Goal: Transaction & Acquisition: Purchase product/service

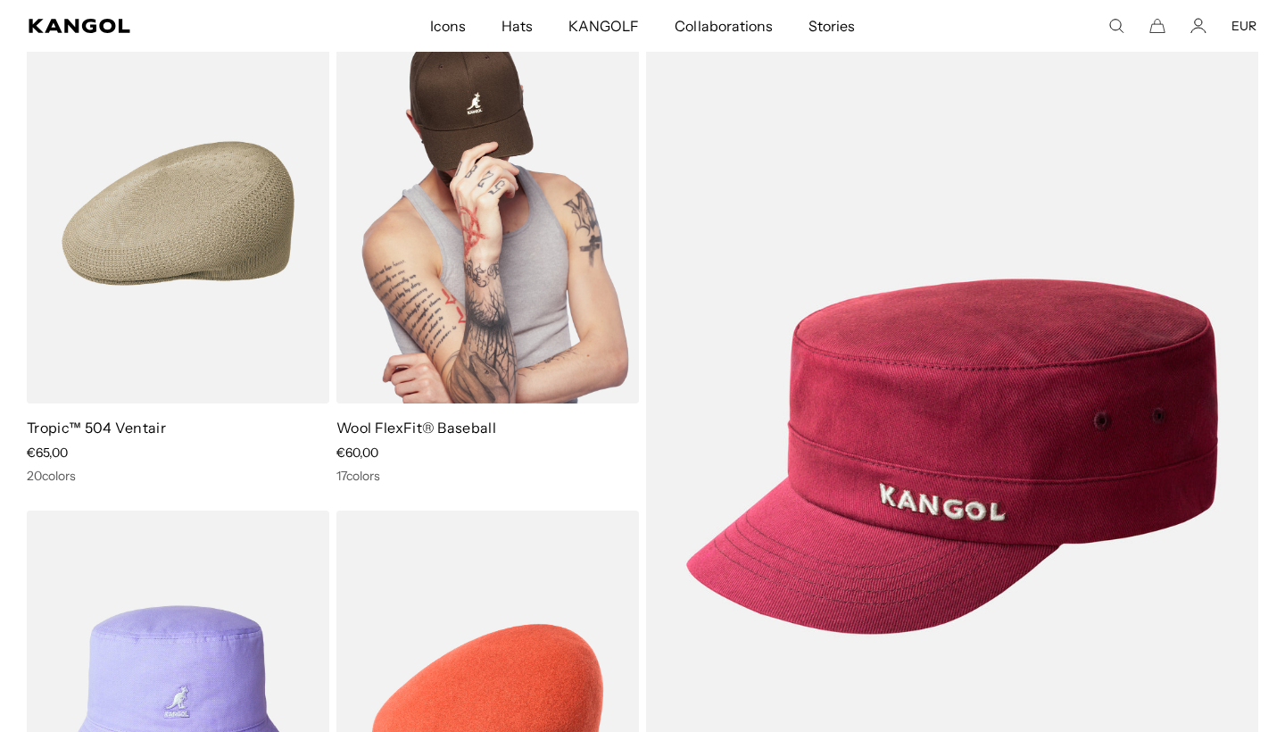
scroll to position [226, 0]
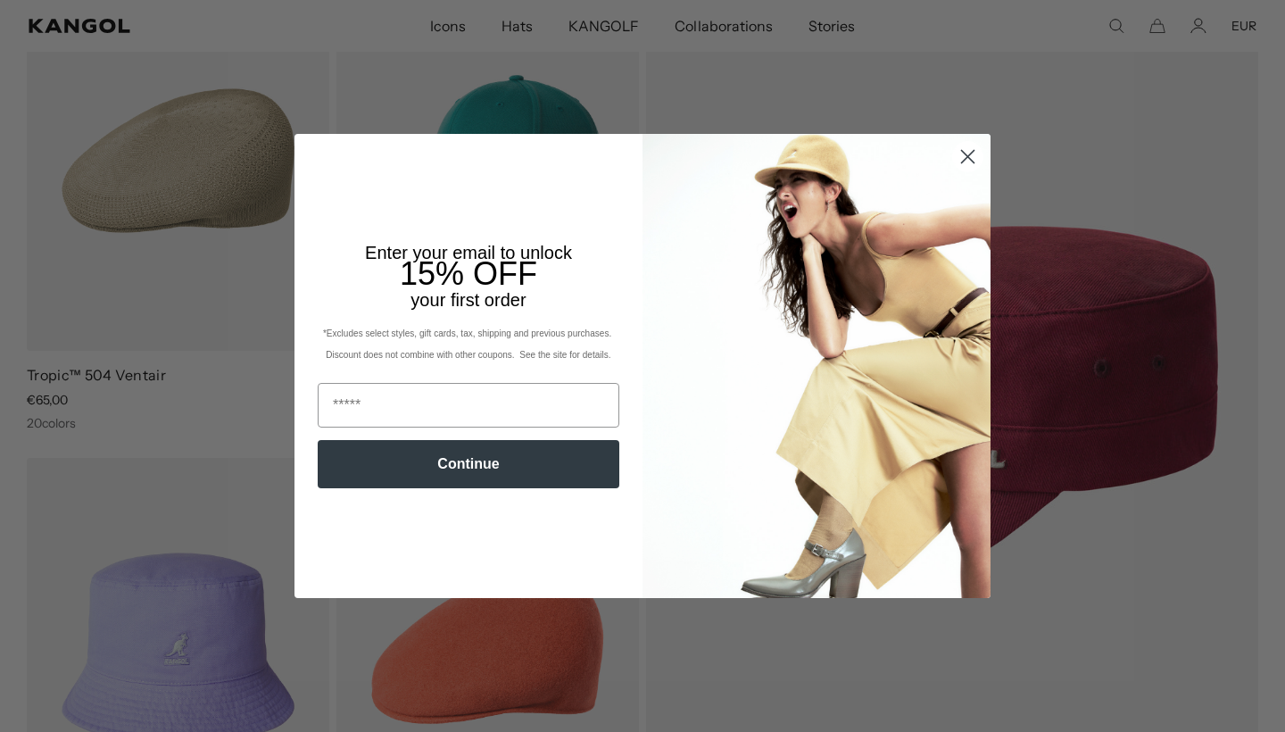
click at [967, 146] on circle "Close dialog" at bounding box center [967, 156] width 29 height 29
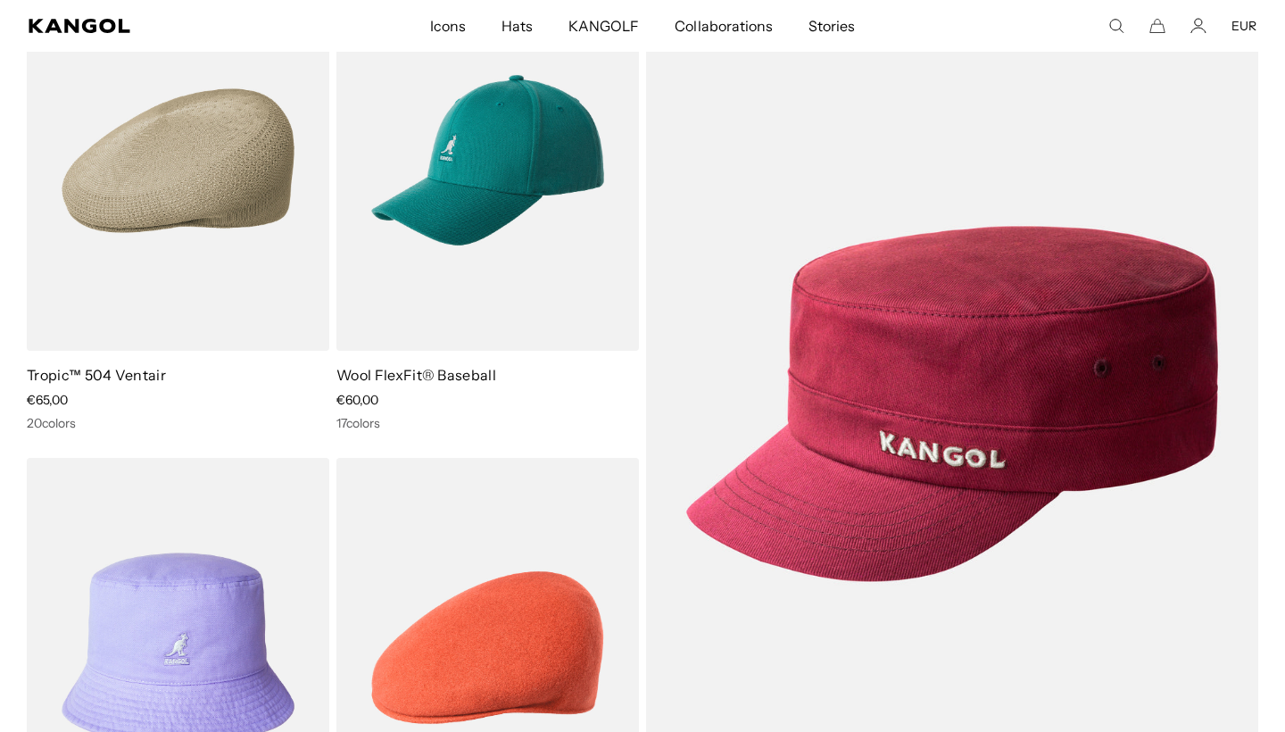
click at [965, 188] on circle "Close dialog" at bounding box center [967, 202] width 29 height 29
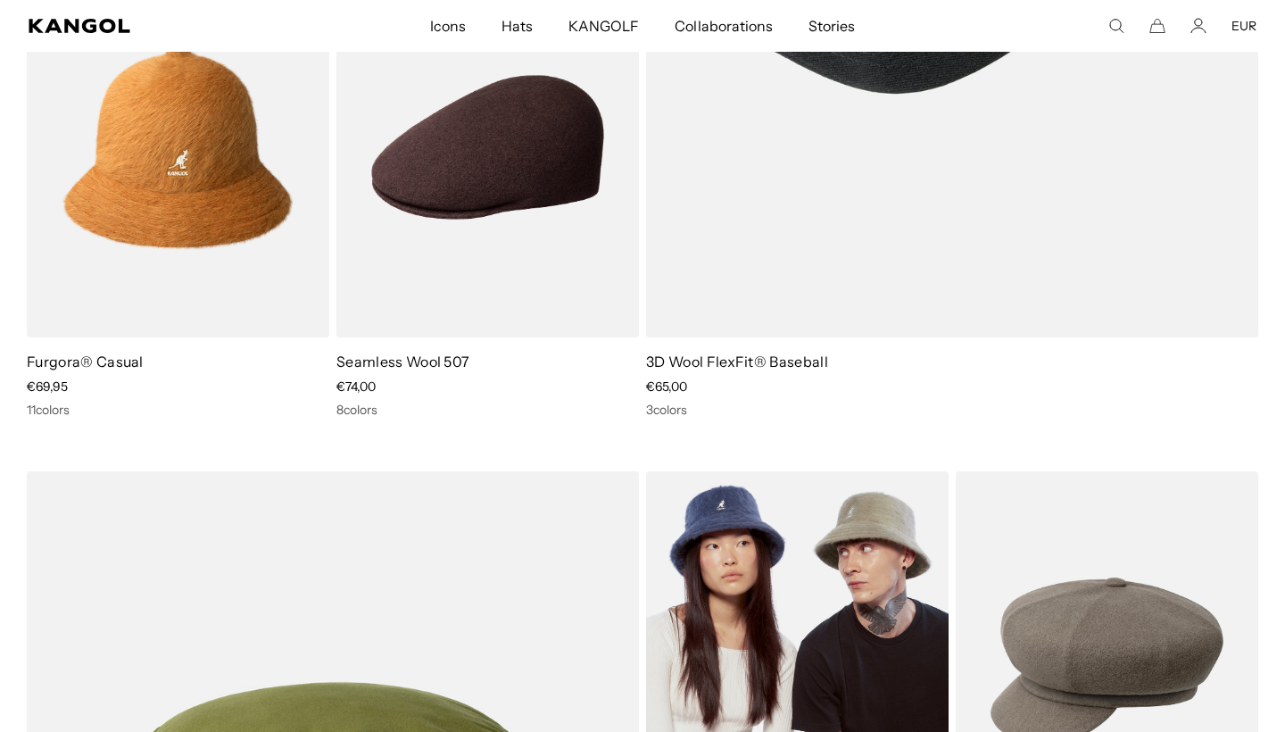
scroll to position [2633, 0]
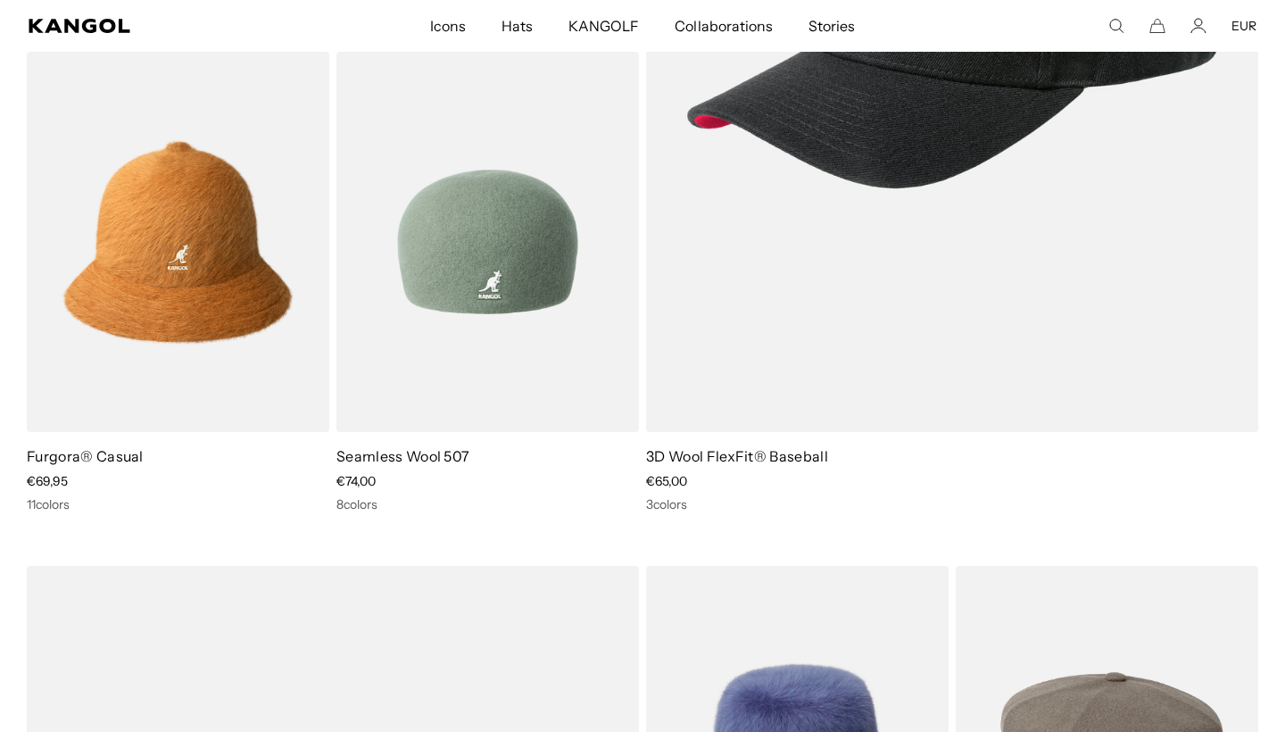
click at [447, 231] on img at bounding box center [487, 242] width 303 height 380
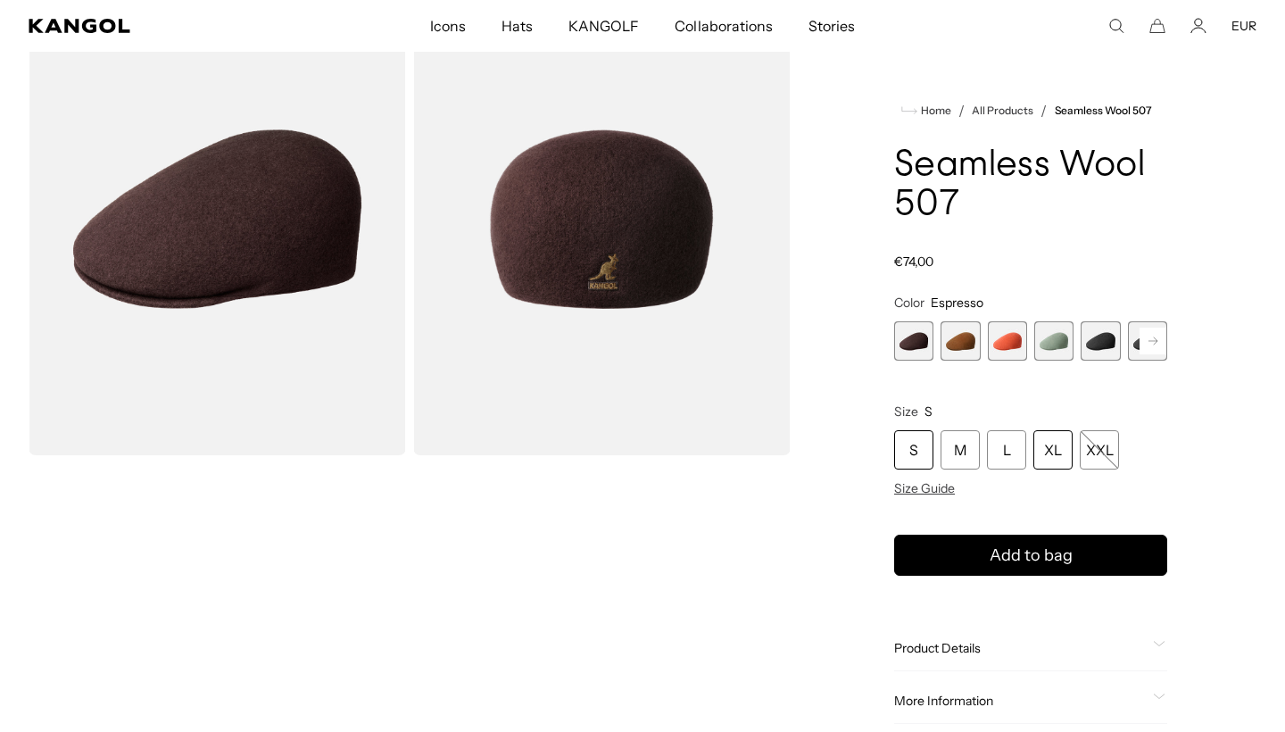
click at [1054, 450] on div "XL" at bounding box center [1053, 449] width 39 height 39
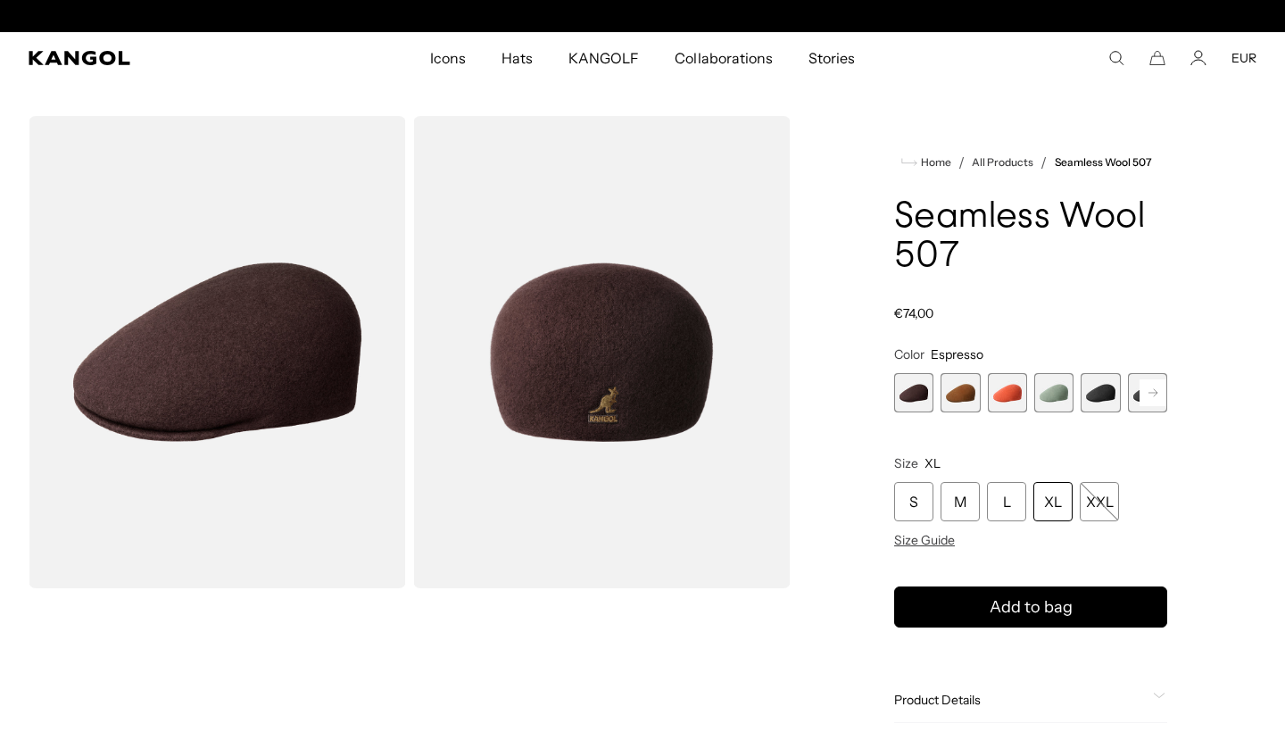
scroll to position [0, 368]
click at [941, 543] on span "Size Guide" at bounding box center [924, 540] width 61 height 16
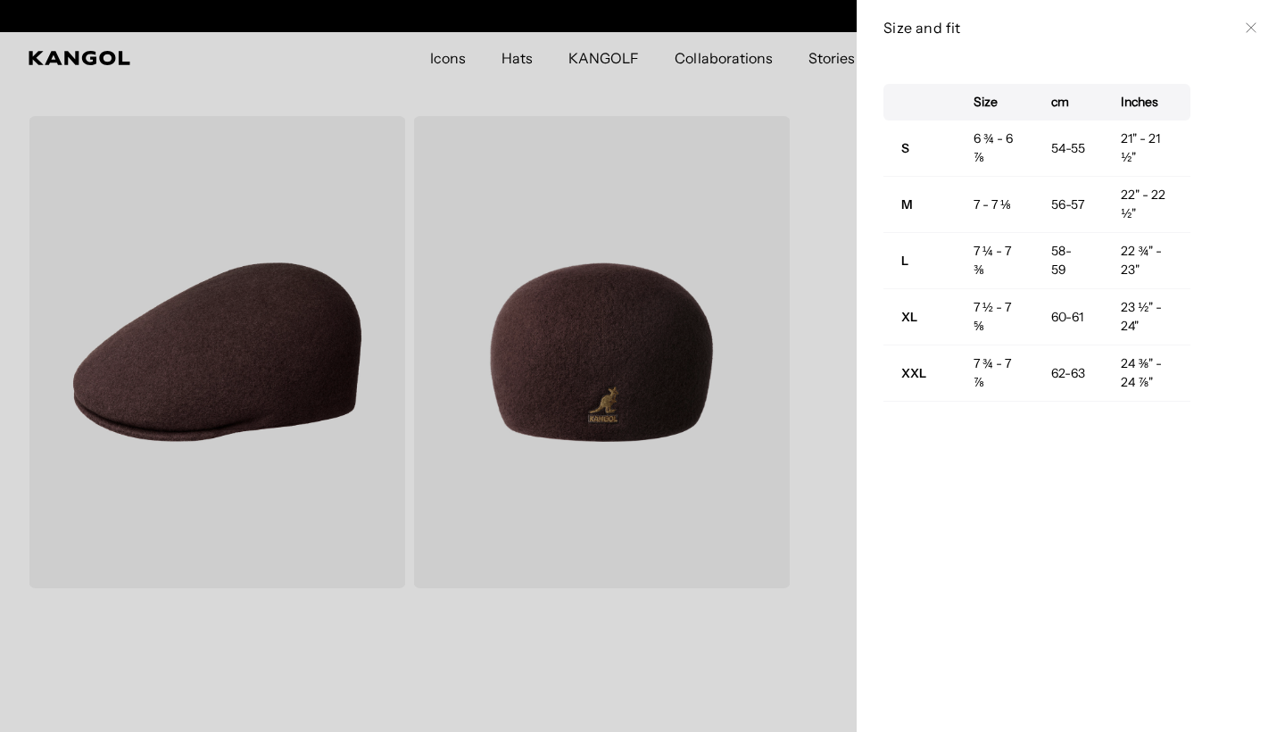
scroll to position [0, 0]
click at [1252, 29] on icon at bounding box center [1251, 27] width 11 height 11
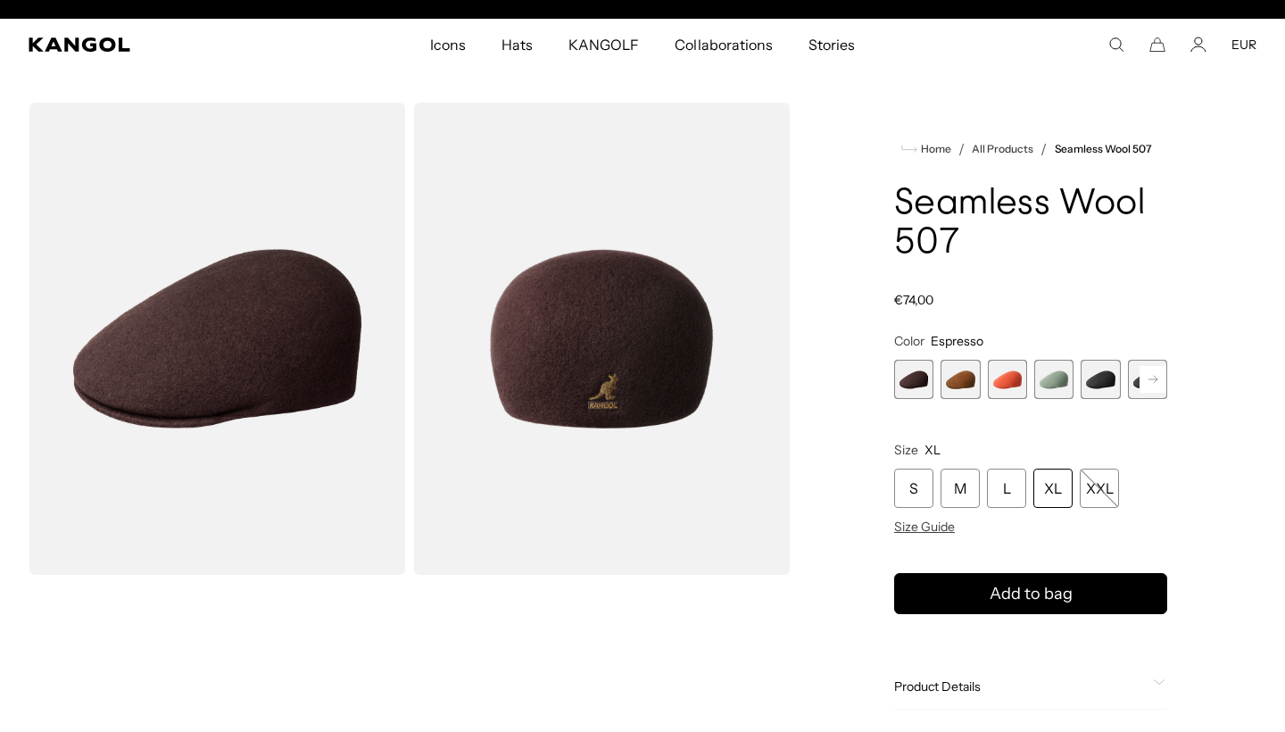
scroll to position [17, 0]
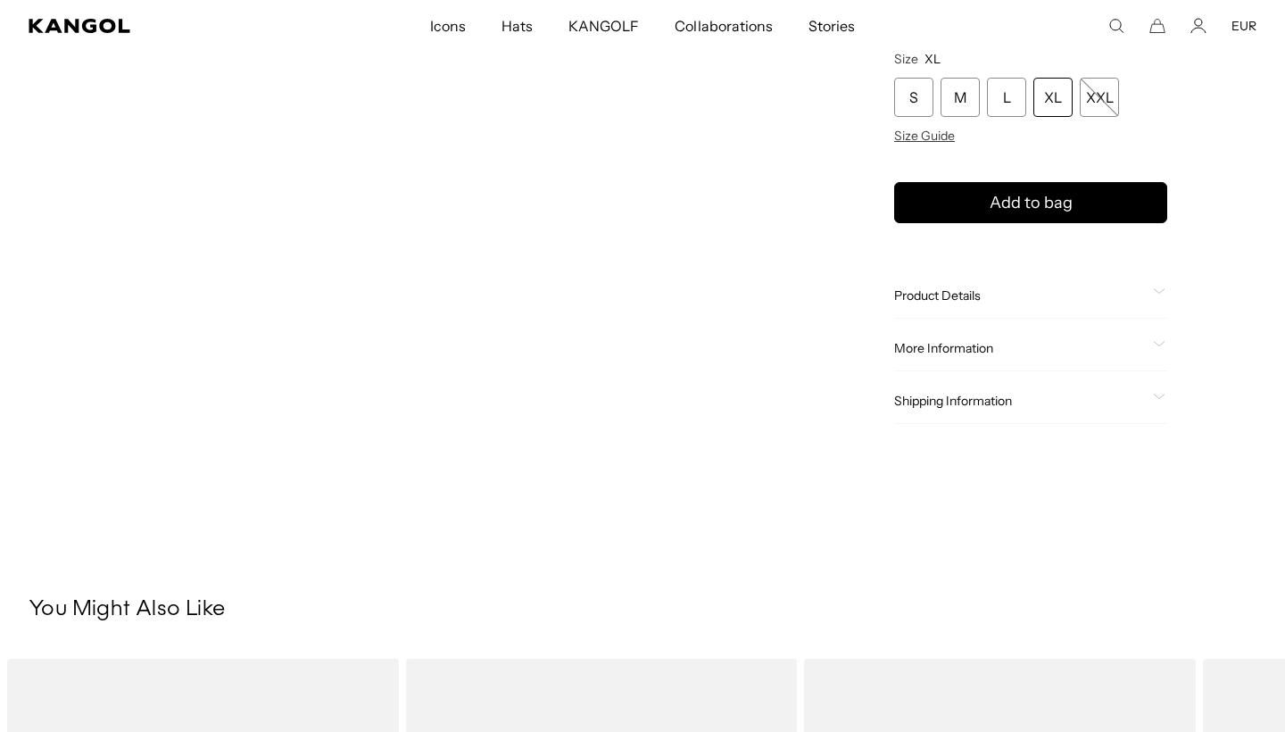
click at [988, 341] on span "More Information" at bounding box center [1020, 349] width 252 height 16
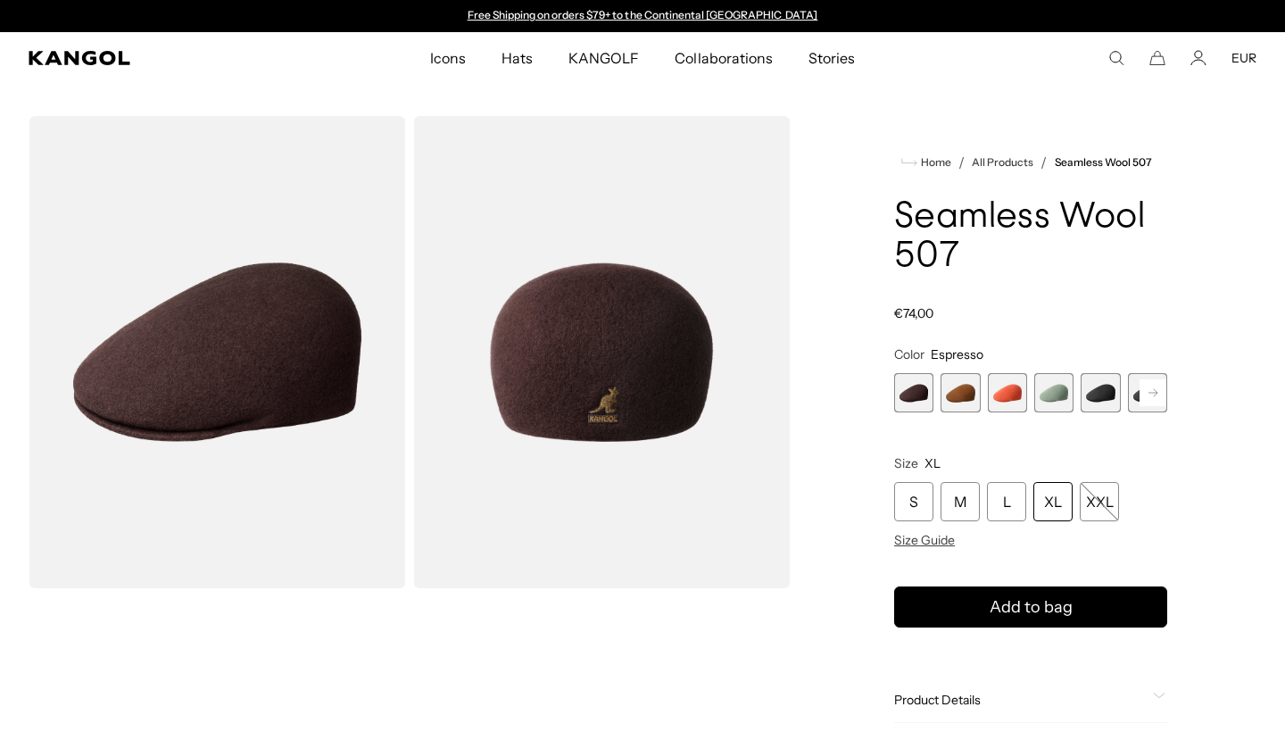
scroll to position [0, 368]
click at [918, 394] on span "1 of 9" at bounding box center [913, 392] width 39 height 39
click at [954, 397] on span "2 of 9" at bounding box center [960, 392] width 39 height 39
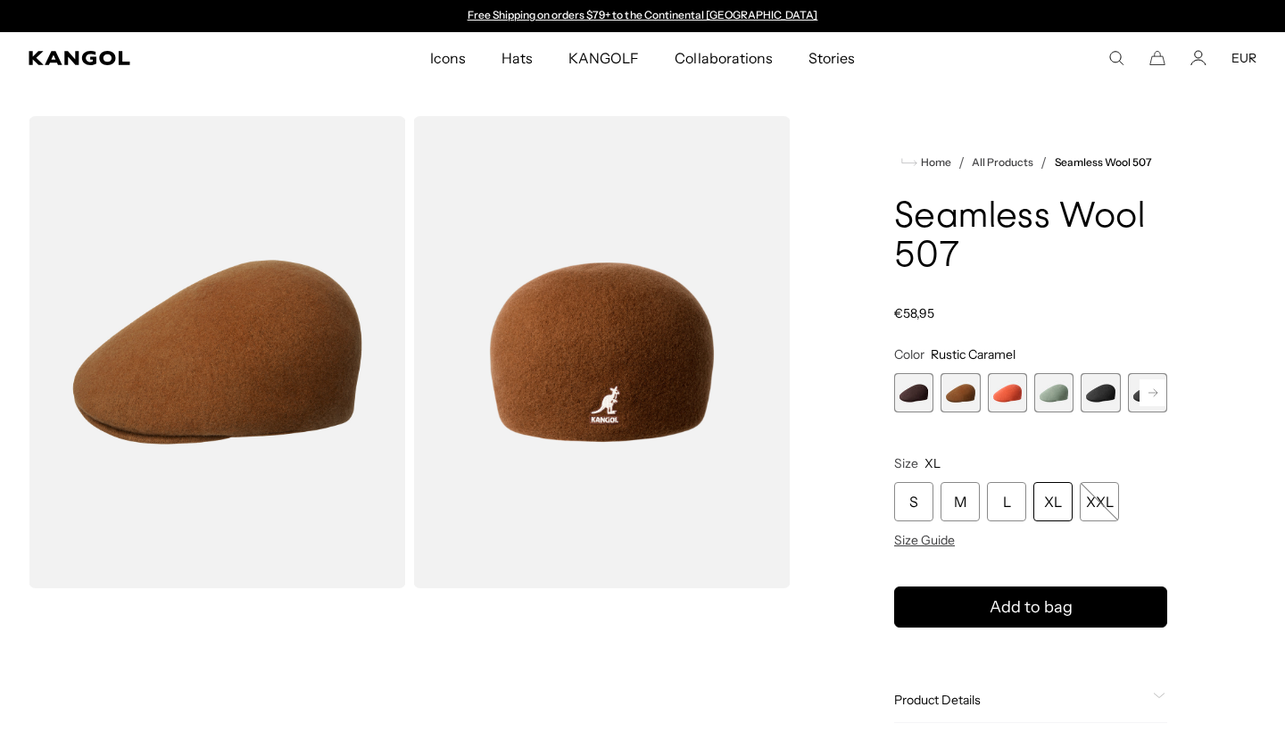
click at [1003, 397] on span "3 of 9" at bounding box center [1007, 392] width 39 height 39
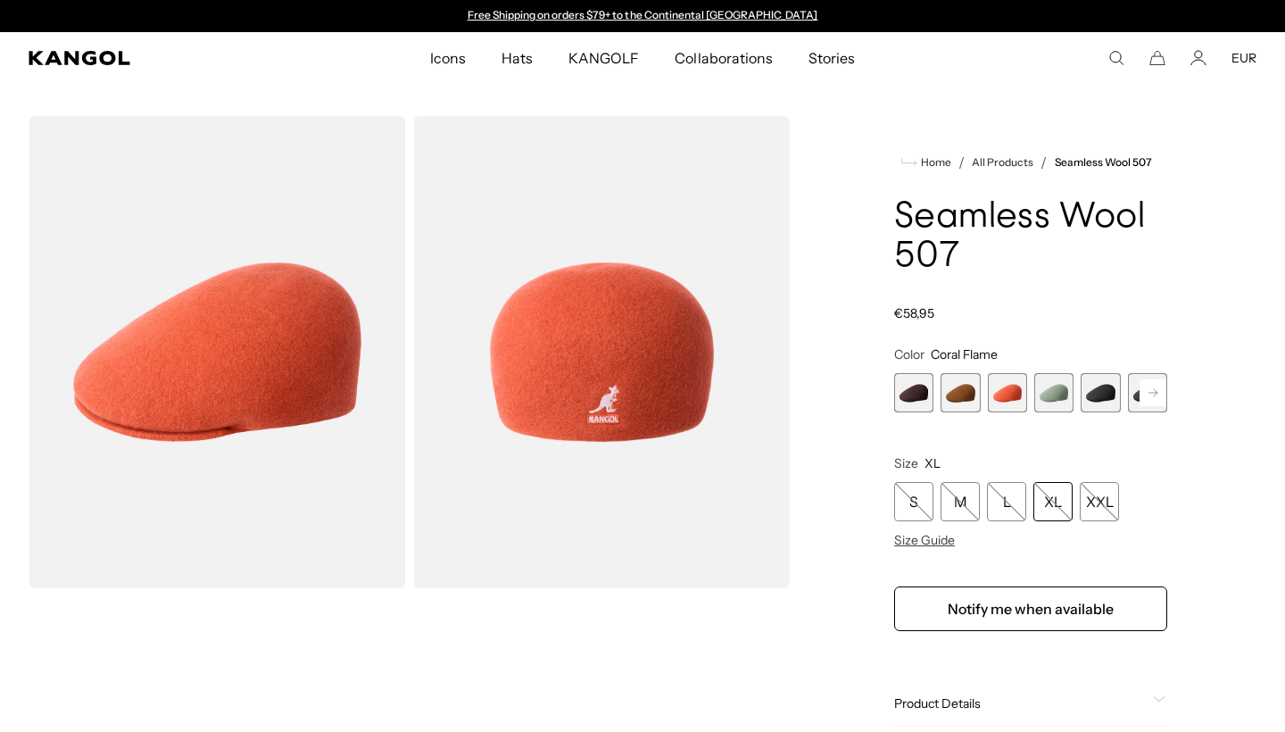
click at [1067, 395] on span "4 of 9" at bounding box center [1053, 392] width 39 height 39
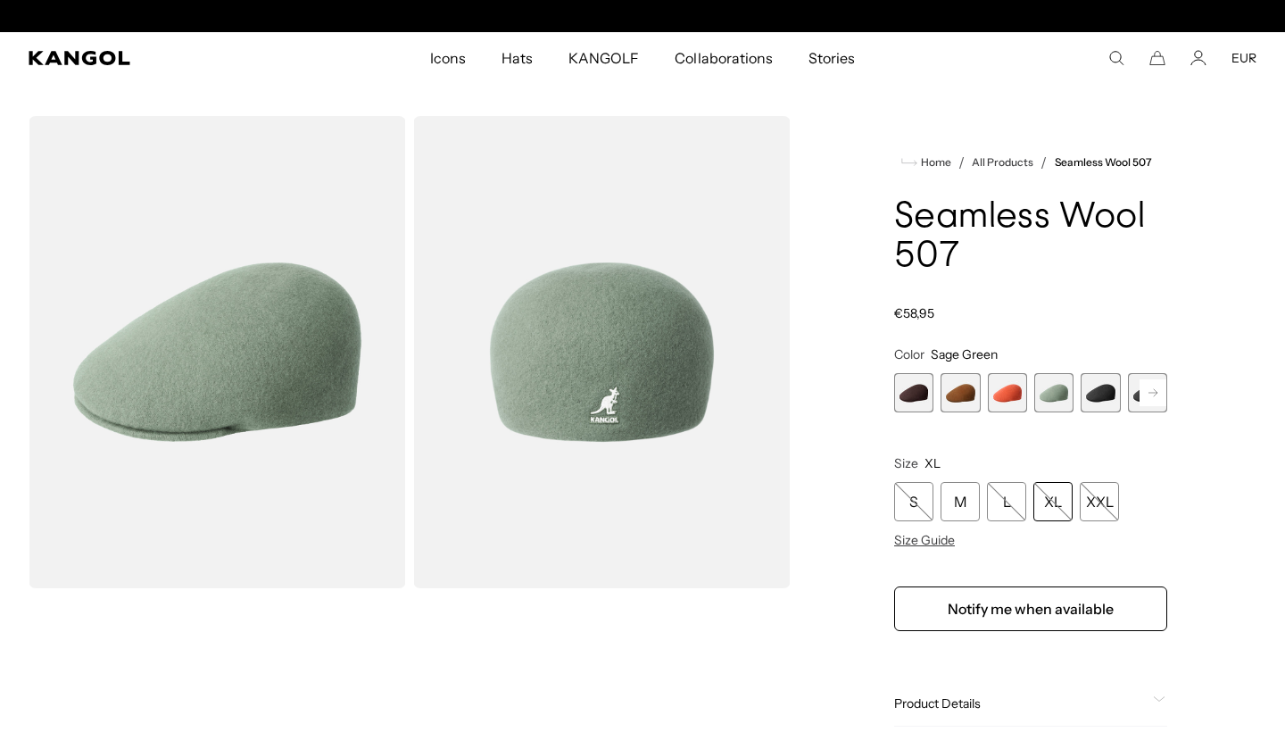
scroll to position [0, 368]
click at [1055, 511] on div "XL" at bounding box center [1053, 501] width 39 height 39
click at [1146, 392] on rect at bounding box center [1153, 392] width 27 height 27
click at [1100, 393] on span "6 of 9" at bounding box center [1100, 392] width 39 height 39
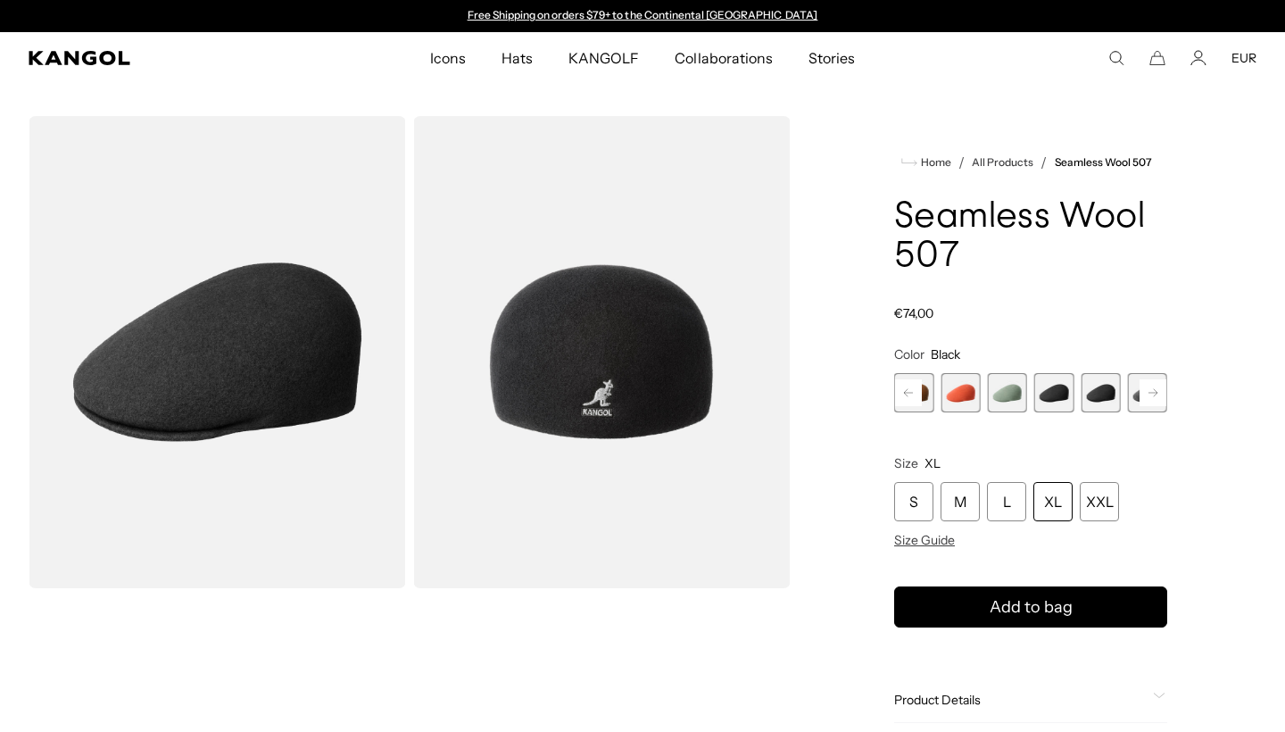
click at [1061, 393] on span "5 of 9" at bounding box center [1053, 392] width 39 height 39
click at [1156, 386] on rect at bounding box center [1153, 392] width 27 height 27
click at [1099, 392] on span "7 of 9" at bounding box center [1100, 392] width 39 height 39
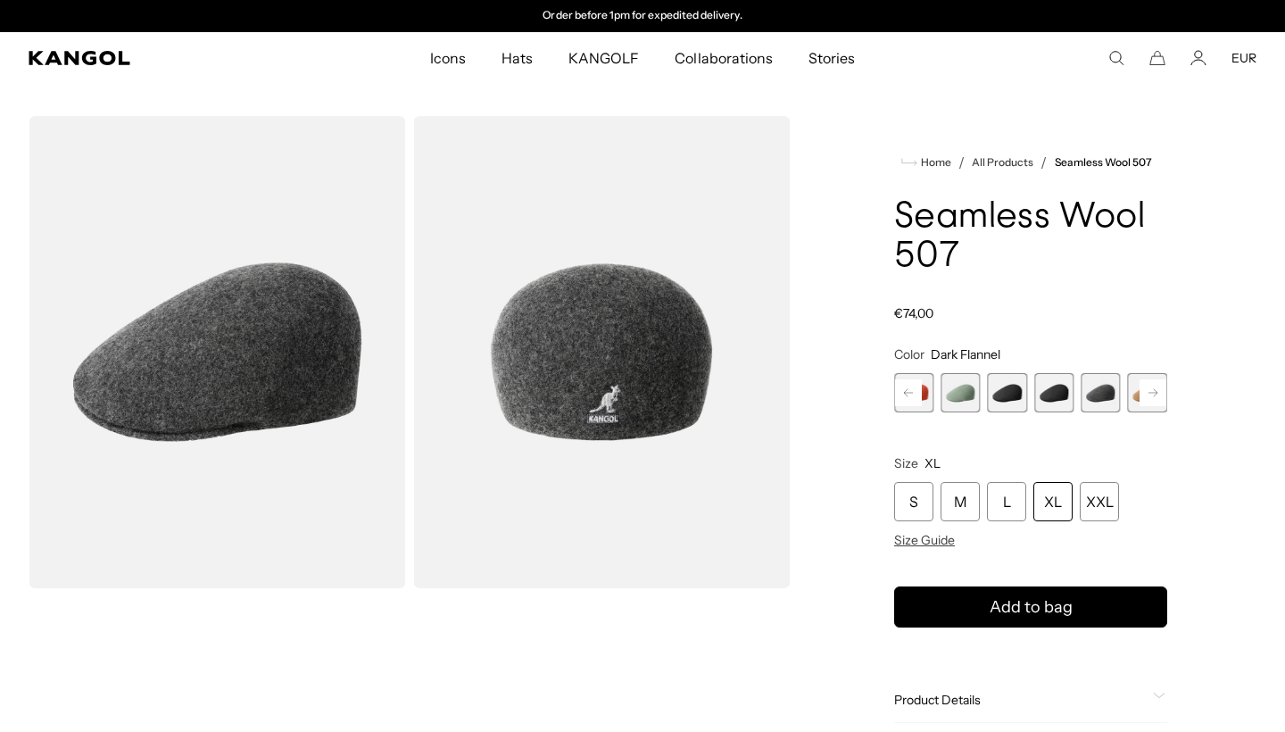
click at [1150, 394] on rect at bounding box center [1153, 392] width 27 height 27
click at [1150, 394] on div "Previous Next Espresso Variant sold out or unavailable Rustic Caramel Variant s…" at bounding box center [1030, 392] width 273 height 39
click at [1143, 394] on span "9 of 9" at bounding box center [1147, 392] width 39 height 39
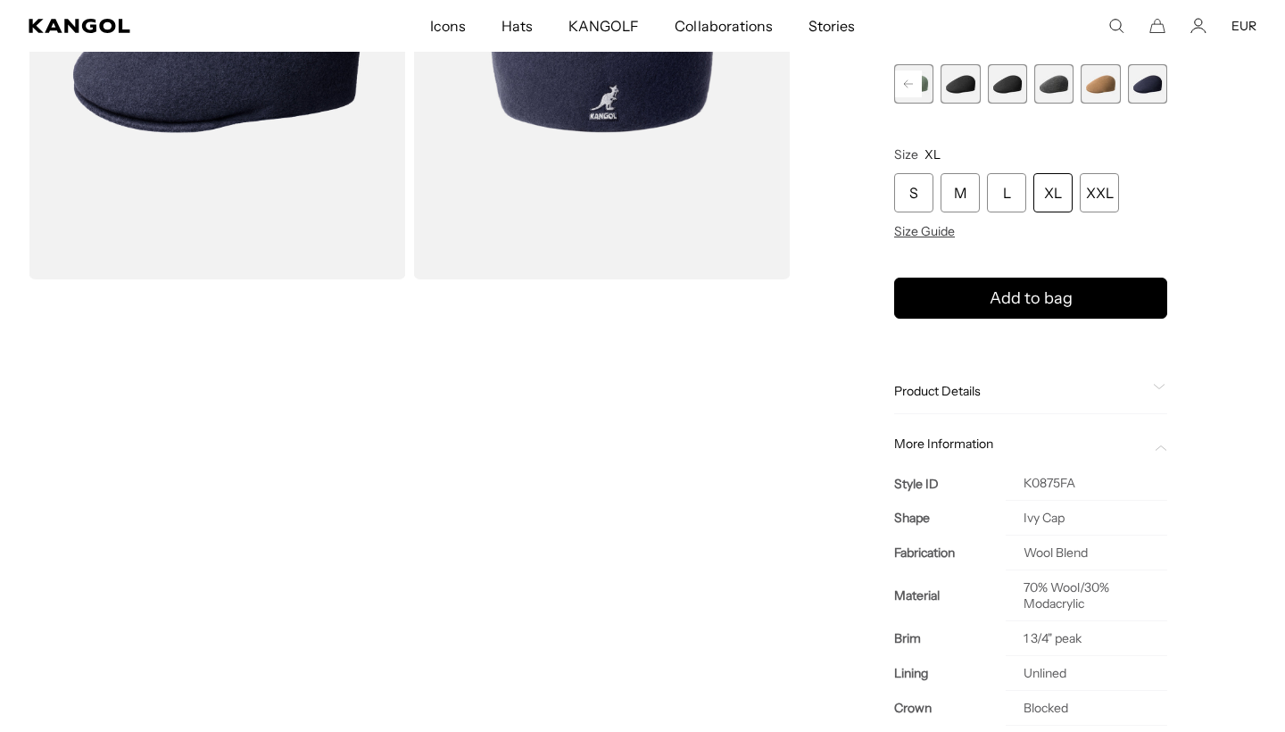
scroll to position [163, 0]
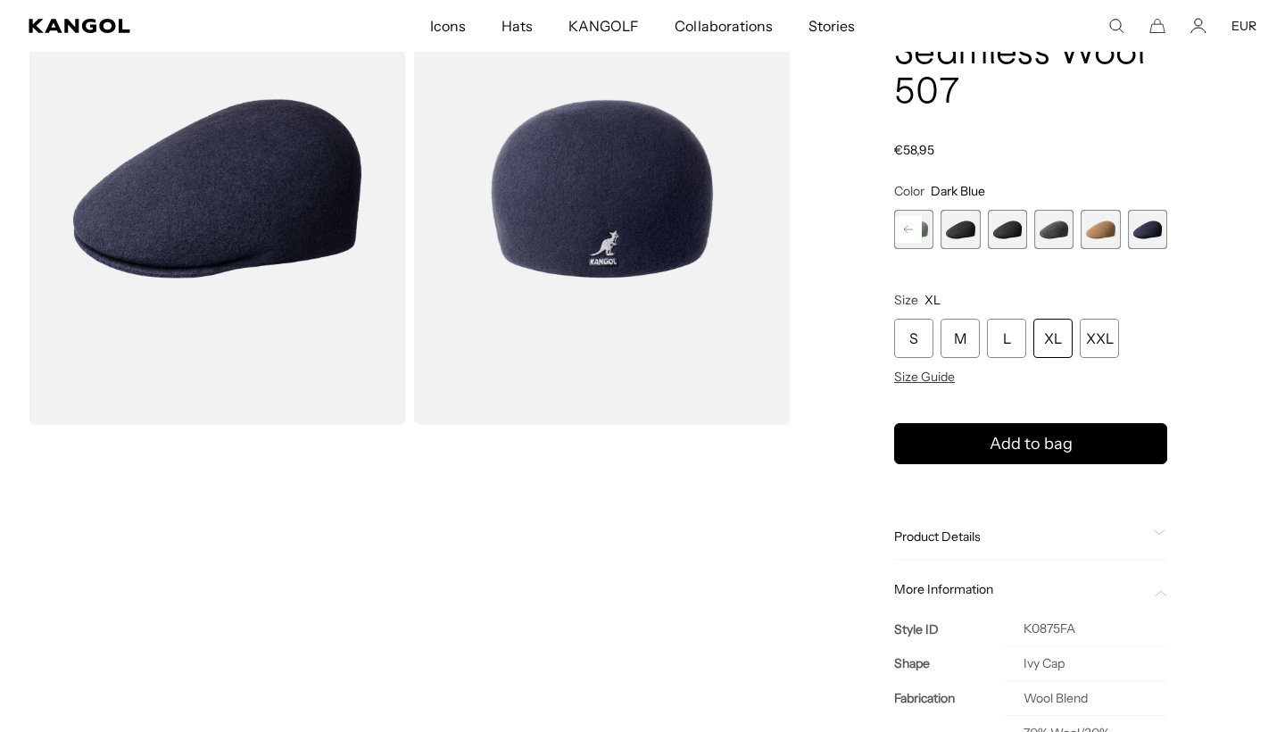
click at [912, 237] on rect at bounding box center [908, 229] width 27 height 27
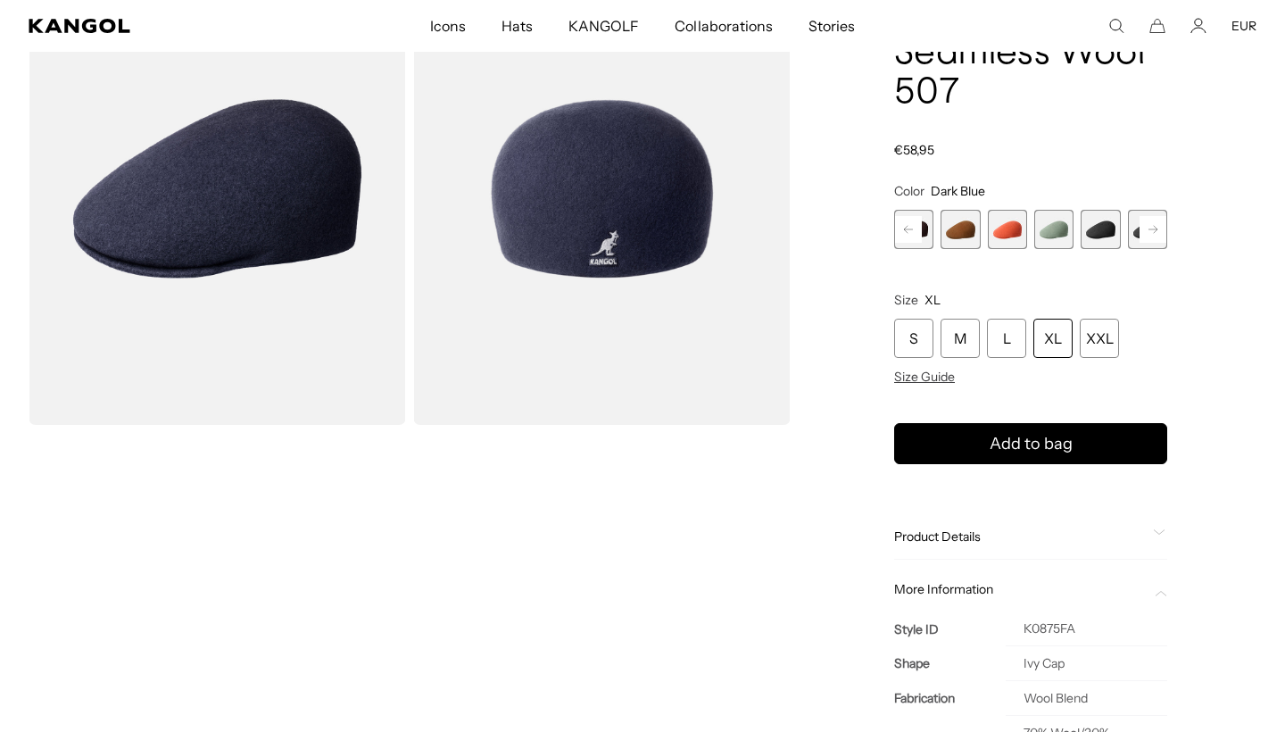
click at [912, 237] on div "Previous Next Espresso Variant sold out or unavailable Rustic Caramel Variant s…" at bounding box center [1030, 229] width 273 height 39
click at [921, 232] on span "1 of 9" at bounding box center [913, 229] width 39 height 39
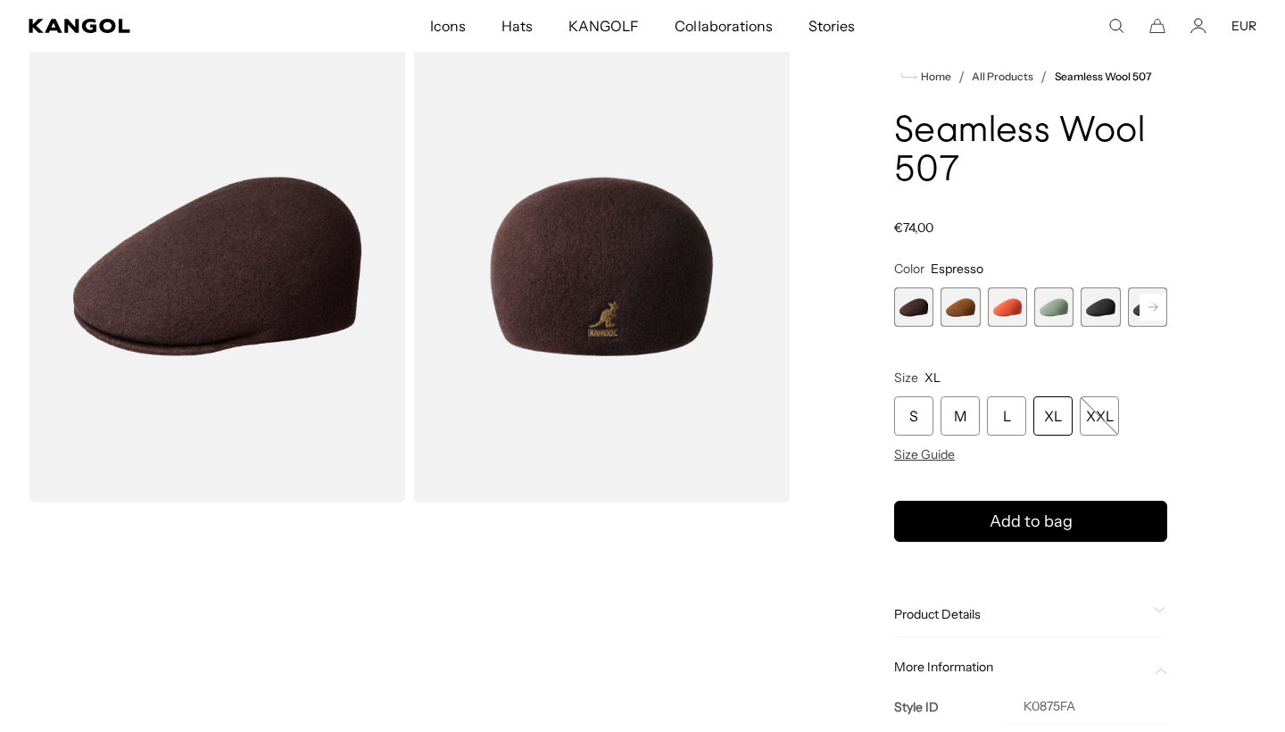
click at [1051, 316] on span "4 of 9" at bounding box center [1053, 306] width 39 height 39
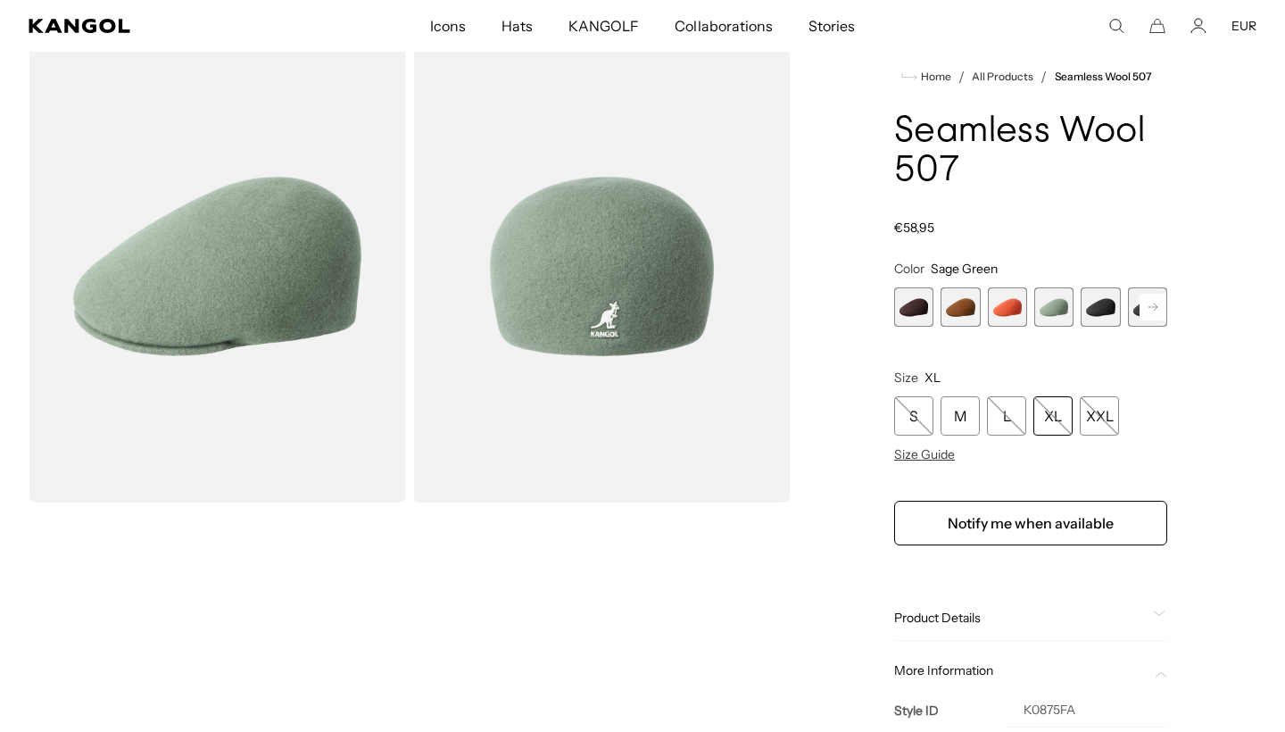
scroll to position [0, 368]
click at [927, 319] on span "1 of 9" at bounding box center [913, 306] width 39 height 39
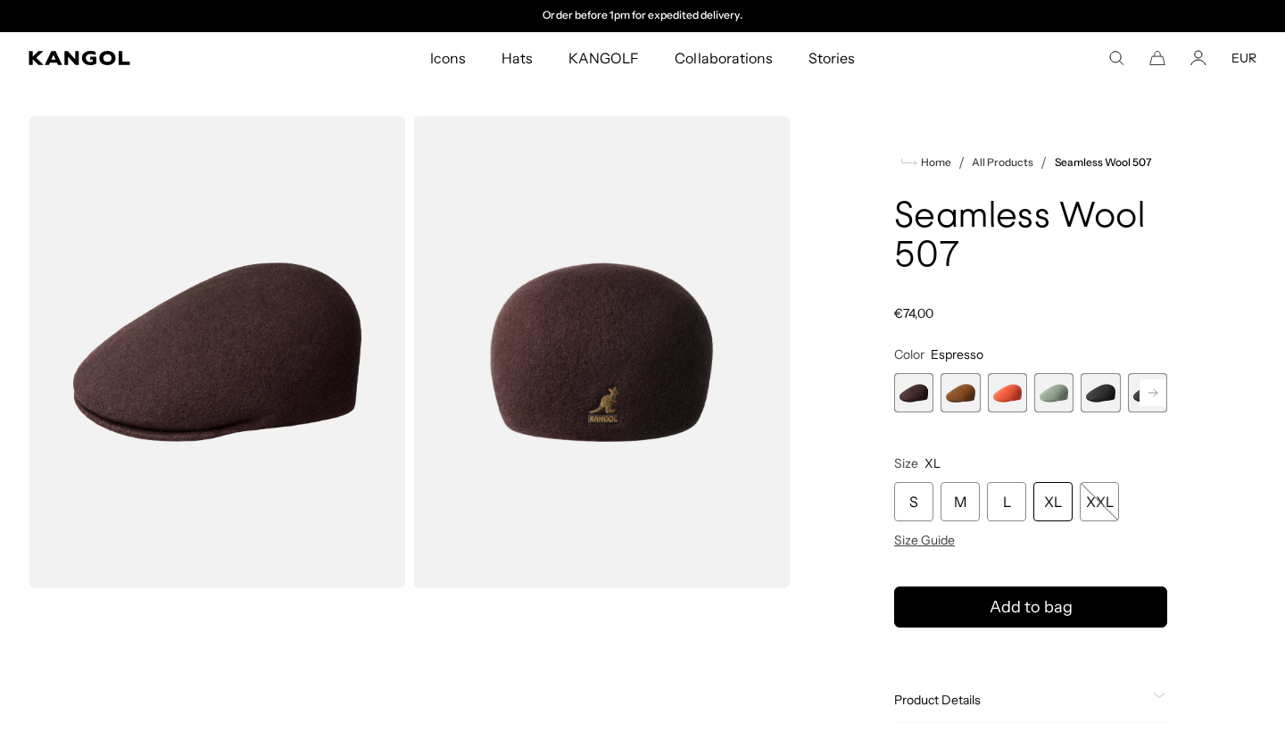
scroll to position [-4, 0]
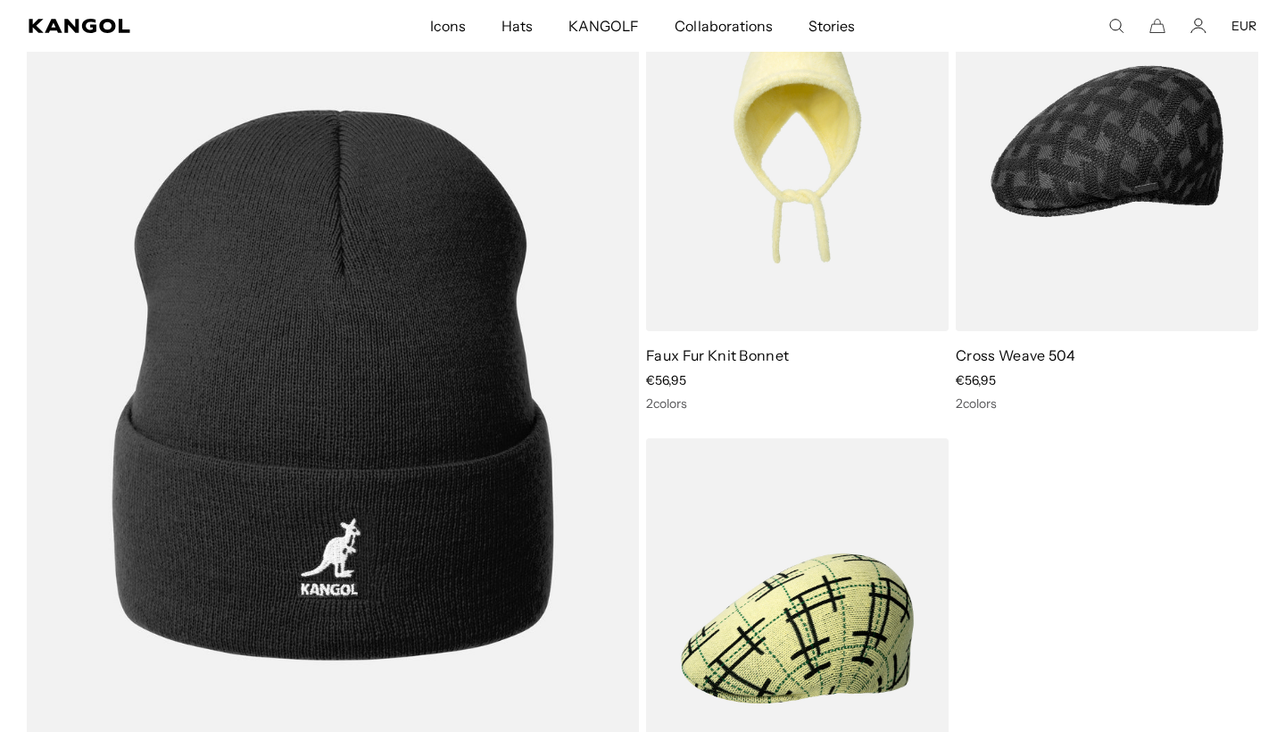
scroll to position [9249, 0]
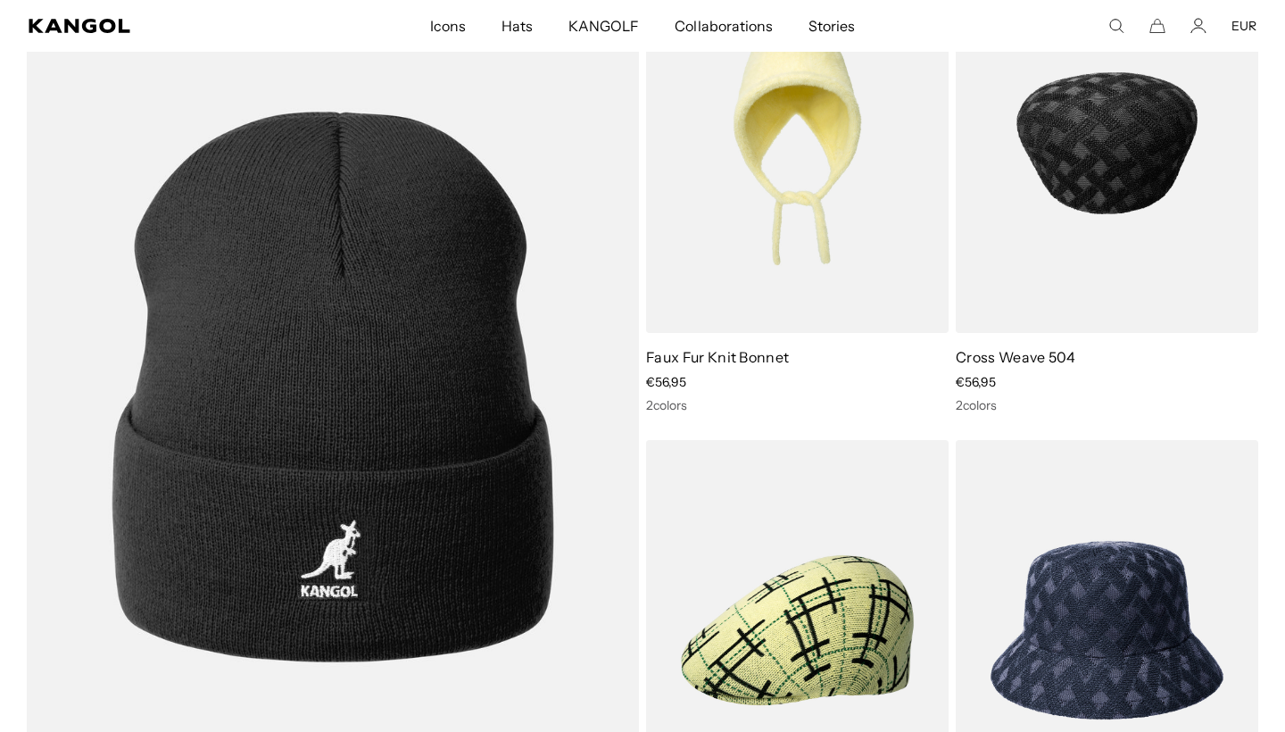
click at [1054, 181] on img at bounding box center [1107, 144] width 303 height 380
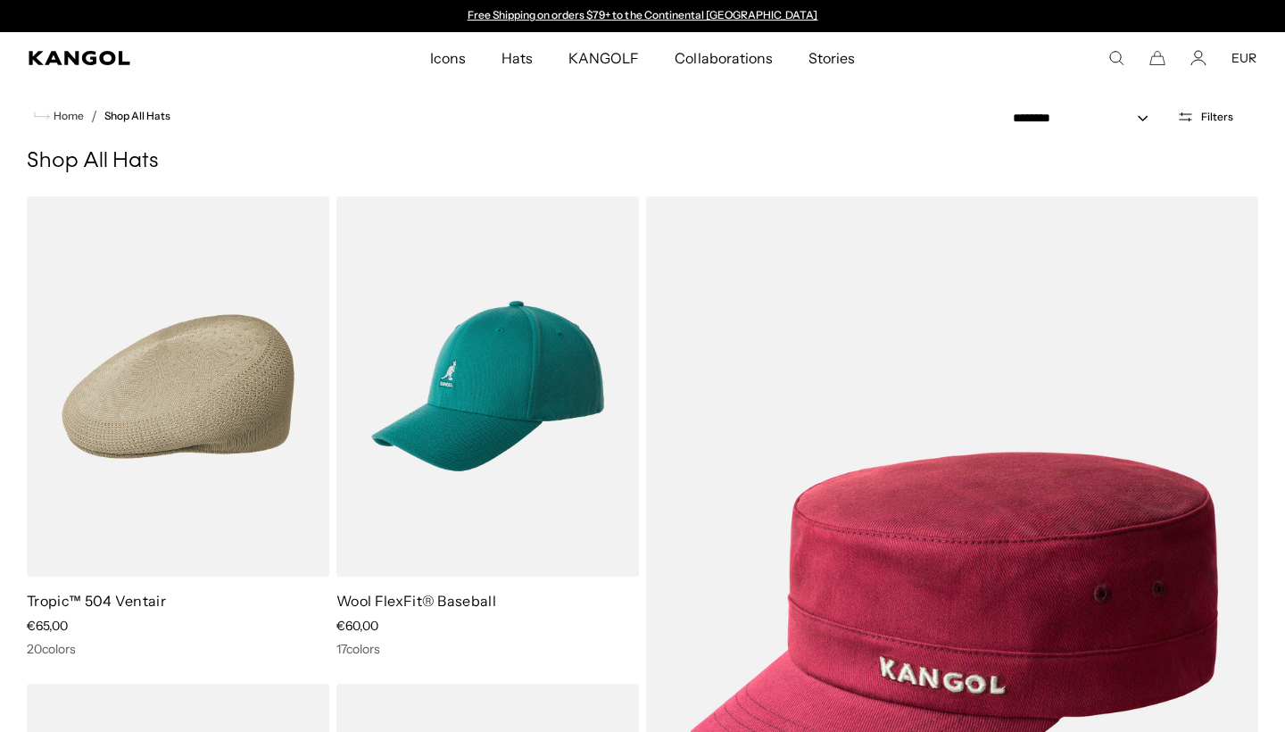
scroll to position [0, 0]
click at [1184, 110] on icon "Open filters" at bounding box center [1185, 117] width 17 height 16
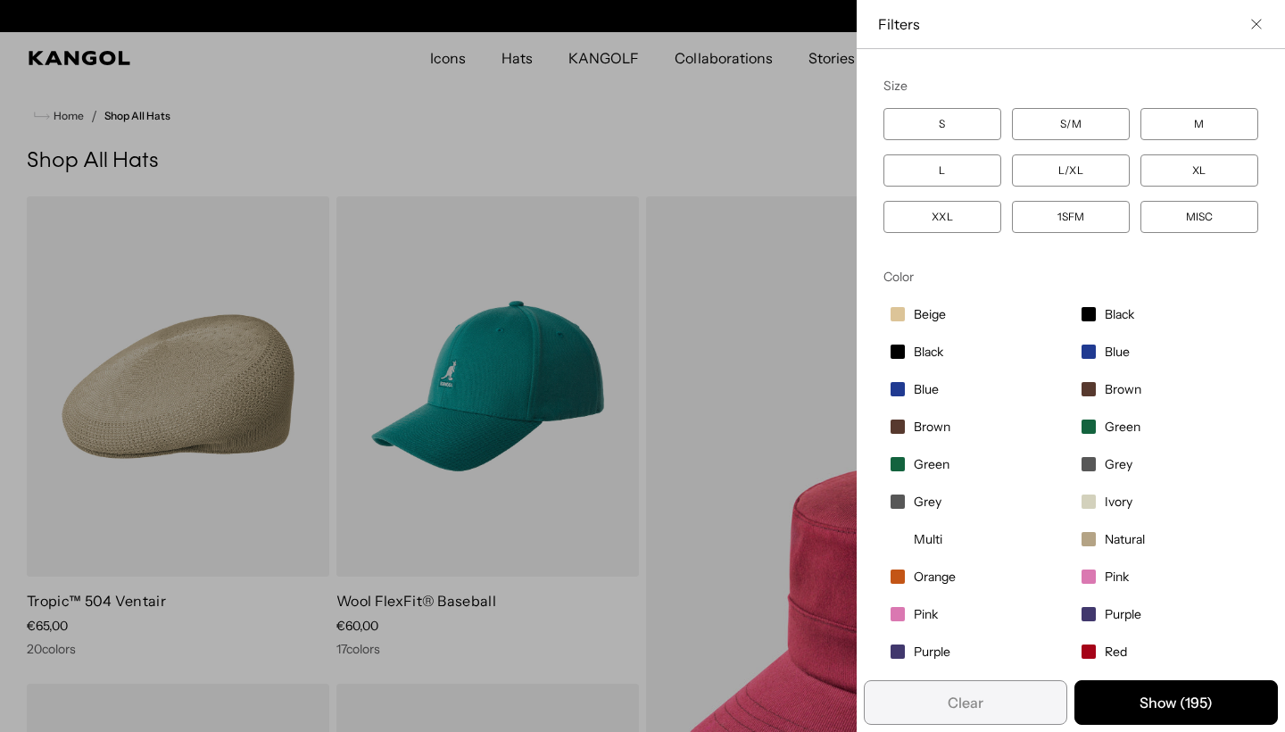
click at [1221, 170] on label "XL" at bounding box center [1200, 170] width 118 height 32
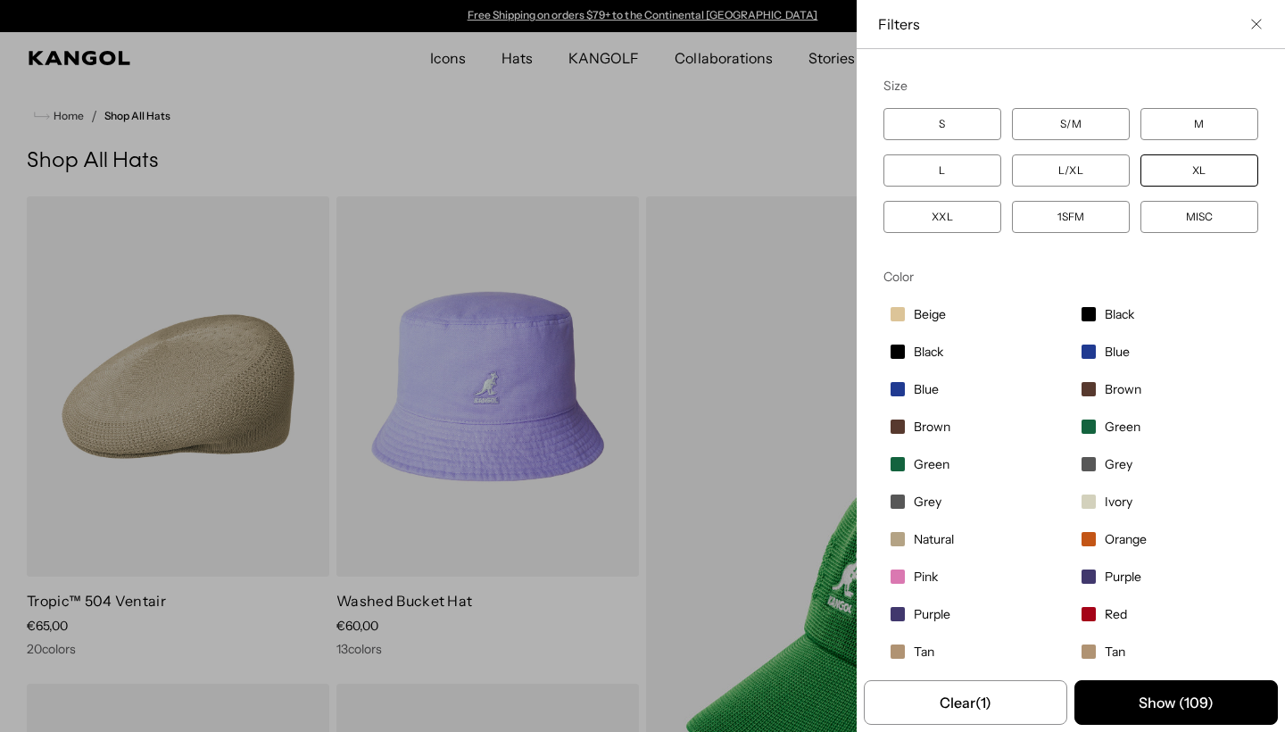
click at [938, 181] on label "L" at bounding box center [943, 170] width 118 height 32
click at [1180, 702] on button "Show ( 113 )" at bounding box center [1176, 702] width 203 height 45
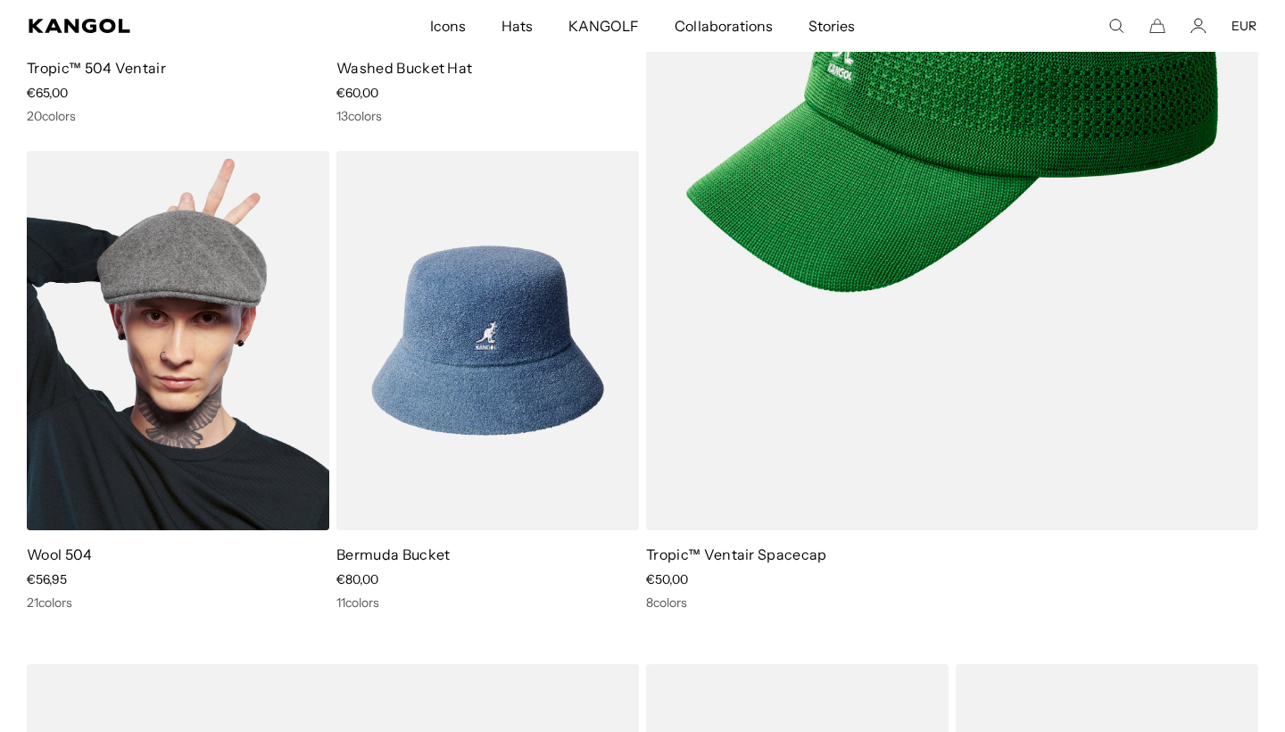
click at [203, 294] on img at bounding box center [178, 341] width 303 height 380
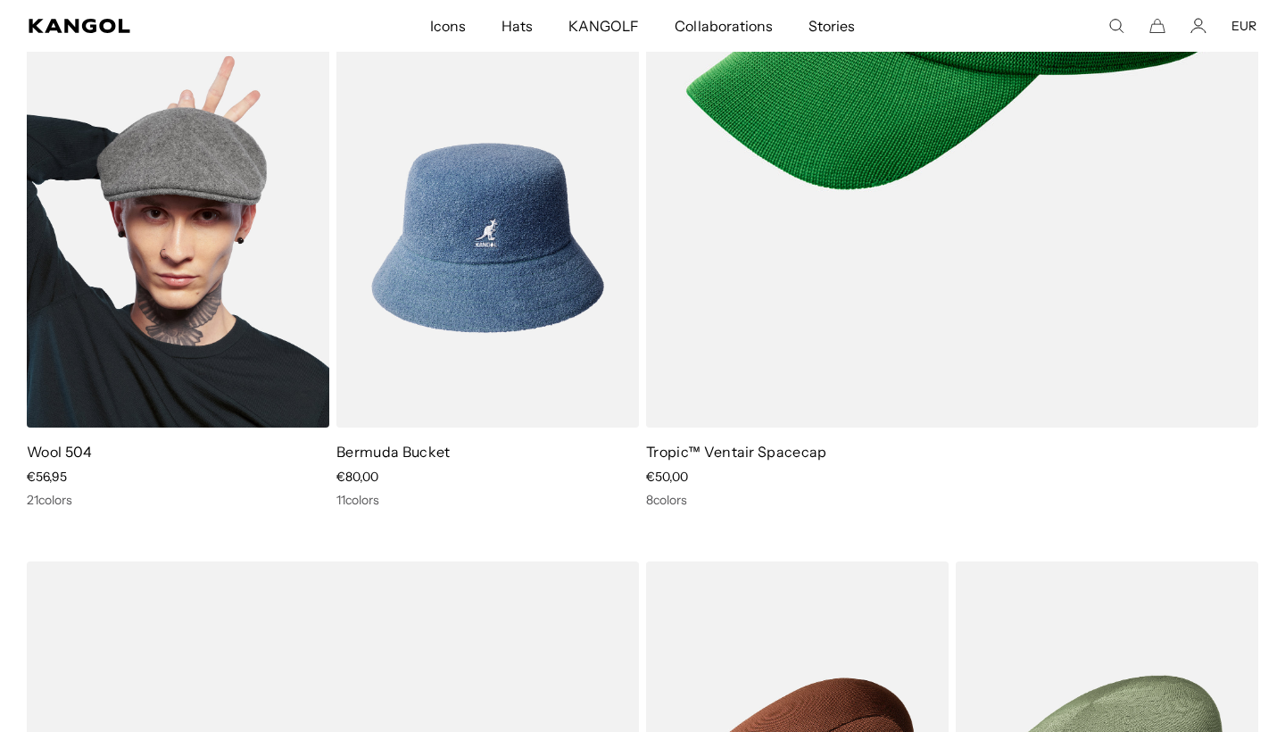
click at [165, 193] on img at bounding box center [178, 238] width 303 height 380
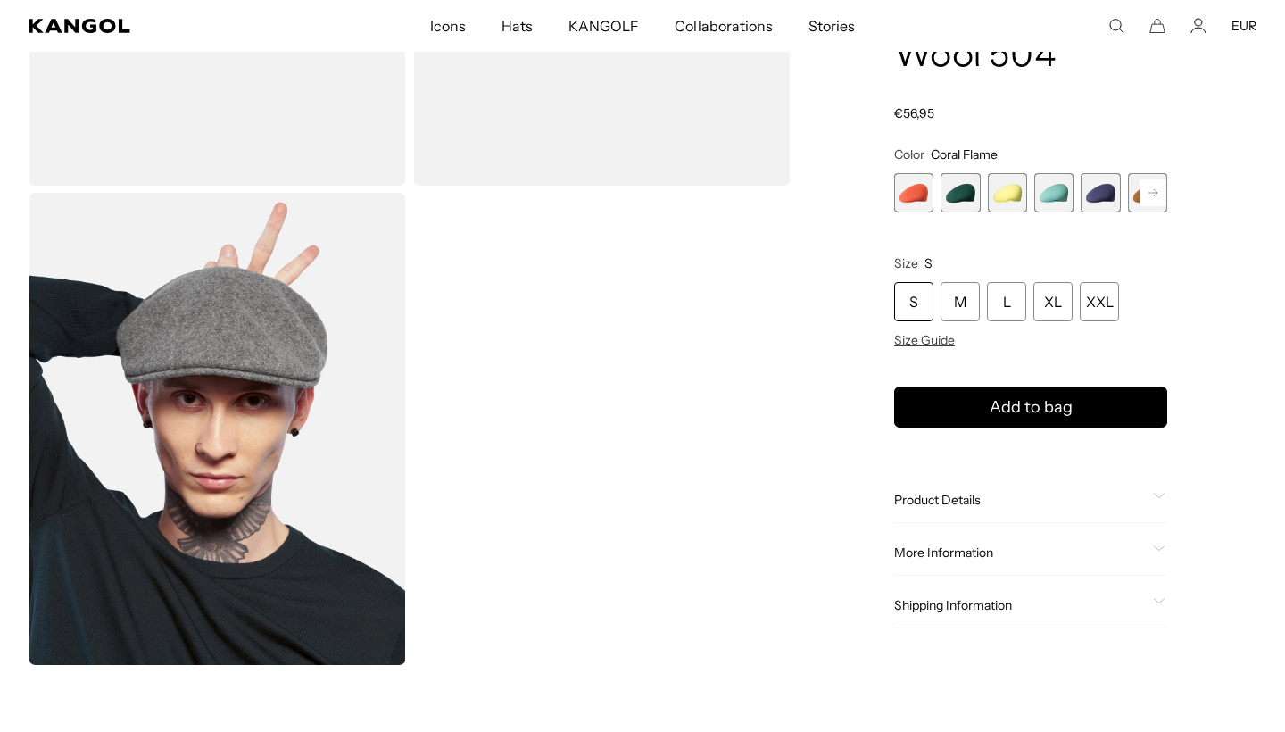
scroll to position [486, 0]
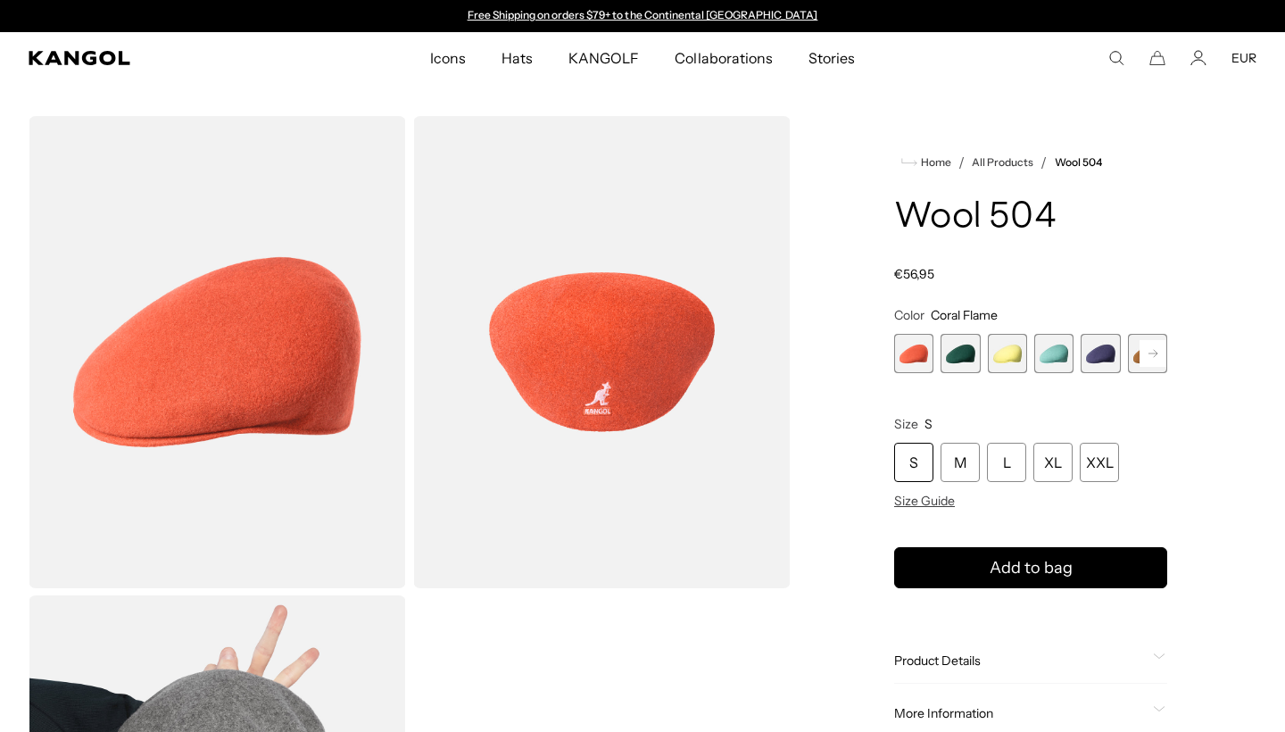
click at [959, 353] on span "2 of 21" at bounding box center [960, 353] width 39 height 39
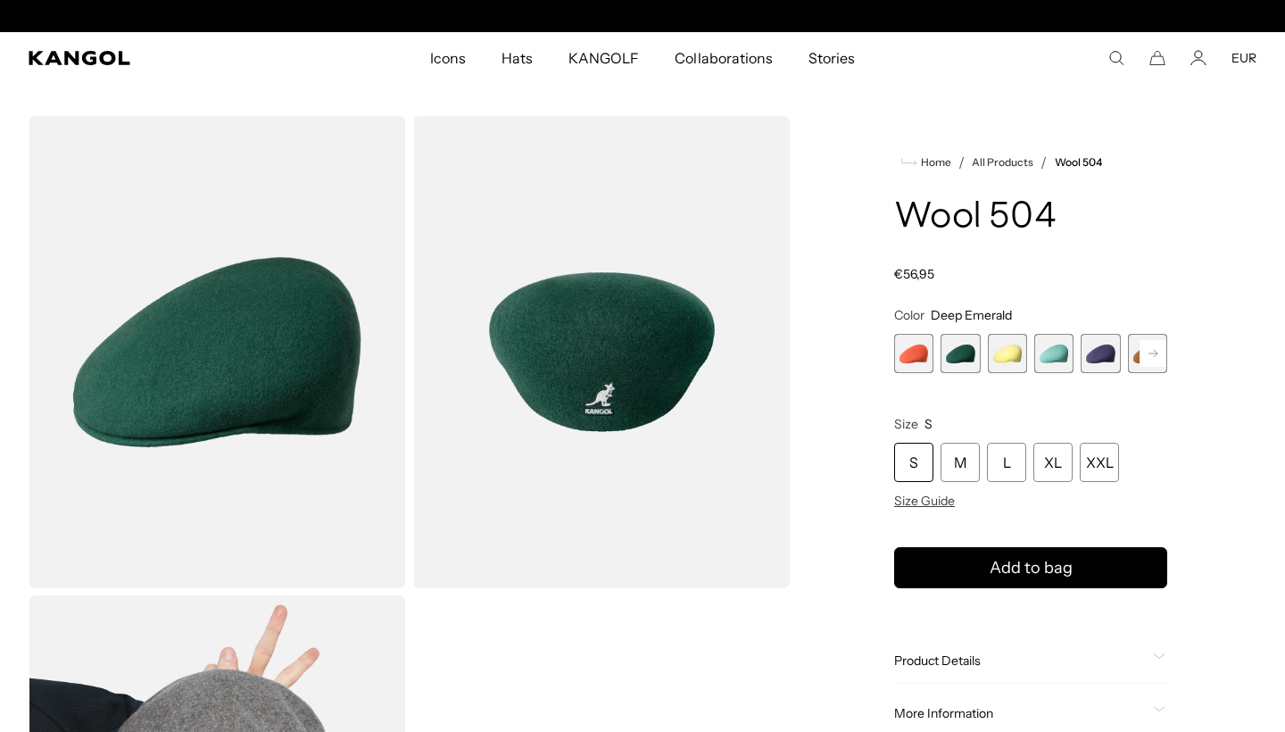
scroll to position [0, 368]
click at [1151, 353] on rect at bounding box center [1153, 353] width 27 height 27
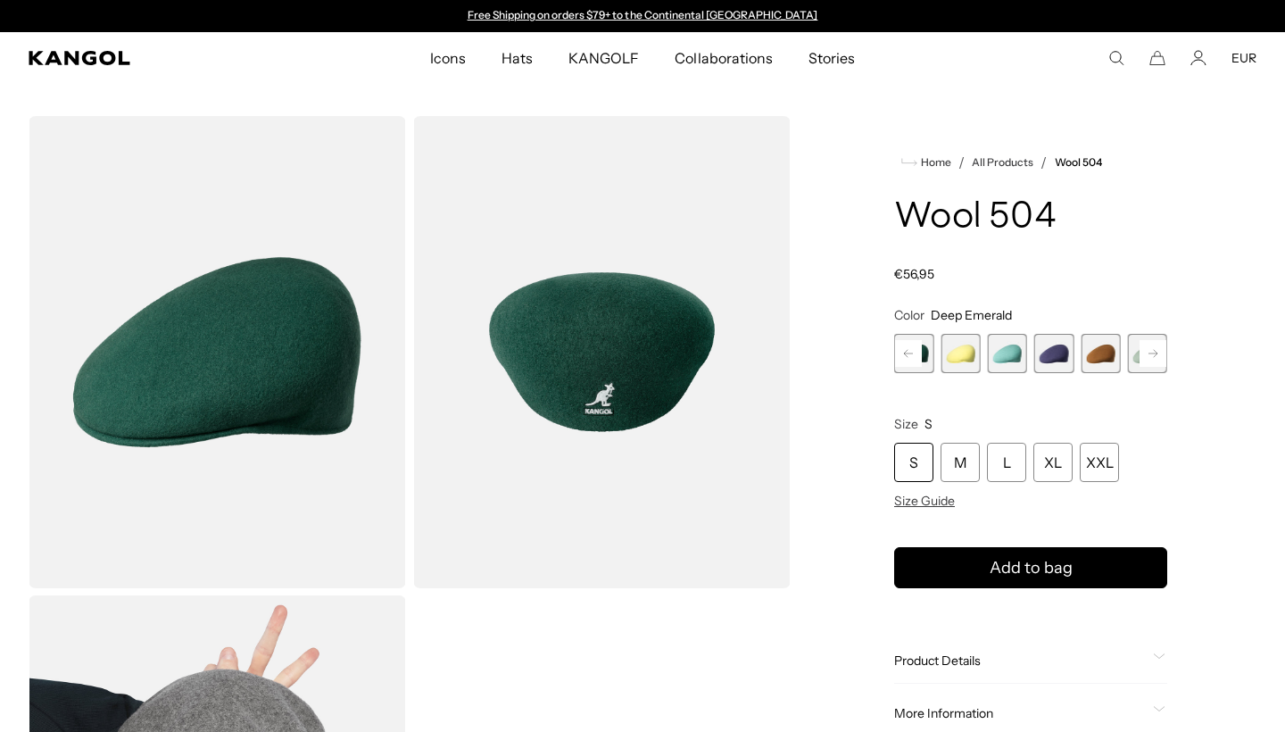
click at [1139, 353] on button "Next" at bounding box center [1153, 353] width 29 height 29
click at [1148, 353] on rect at bounding box center [1153, 353] width 27 height 27
click at [1099, 358] on span "8 of 21" at bounding box center [1100, 353] width 39 height 39
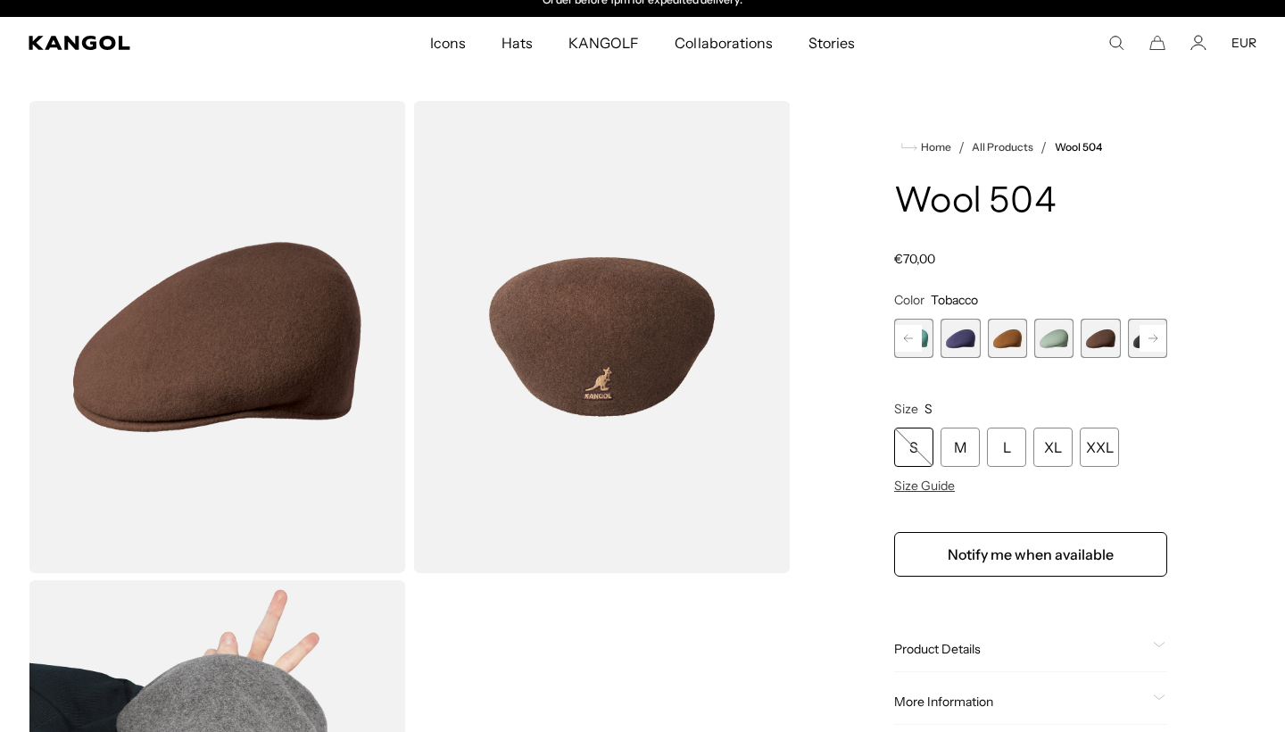
scroll to position [18, 0]
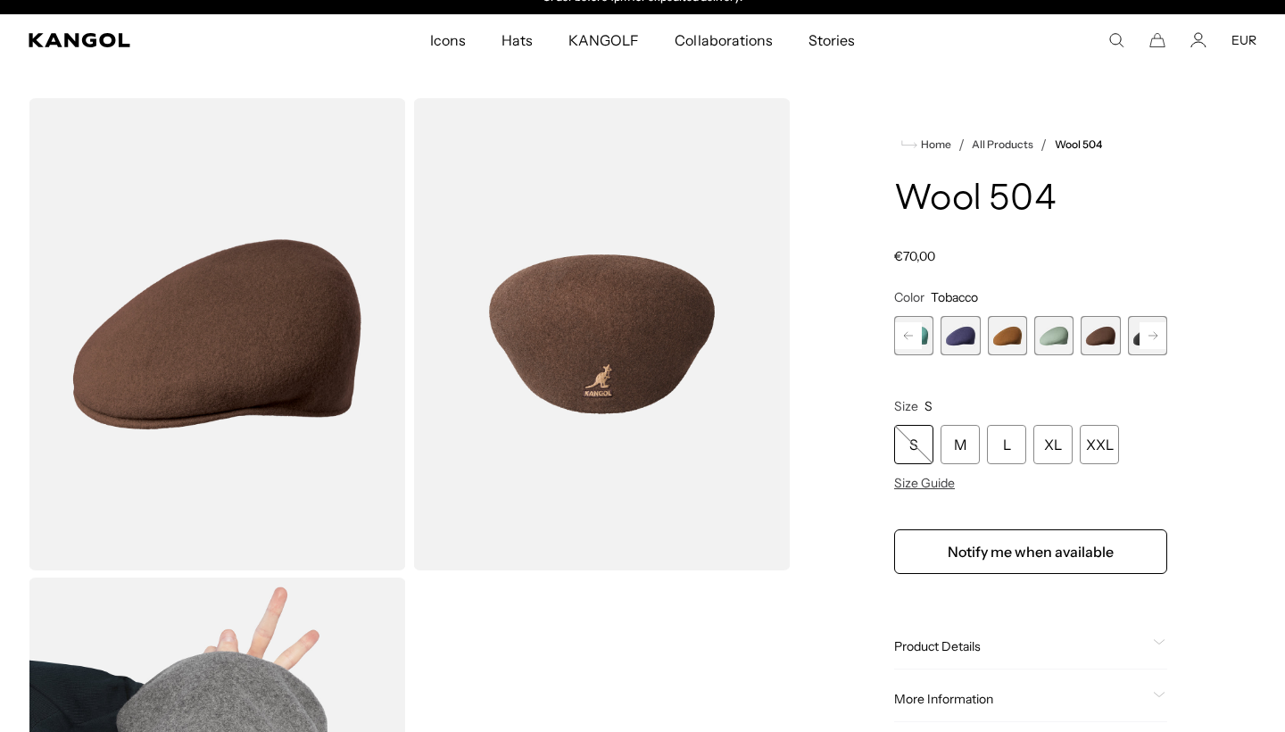
click at [1103, 333] on span "8 of 21" at bounding box center [1100, 335] width 39 height 39
click at [1046, 443] on div "XL" at bounding box center [1053, 444] width 39 height 39
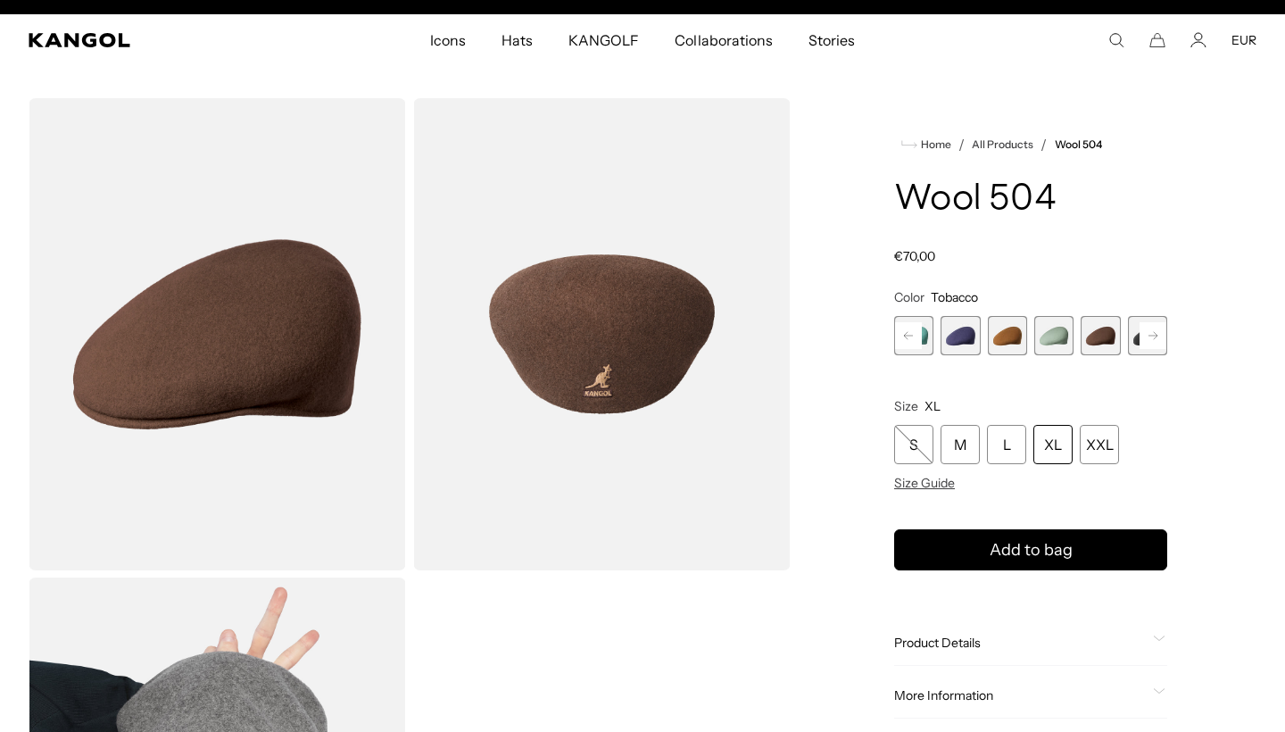
scroll to position [0, 368]
